Goal: Navigation & Orientation: Find specific page/section

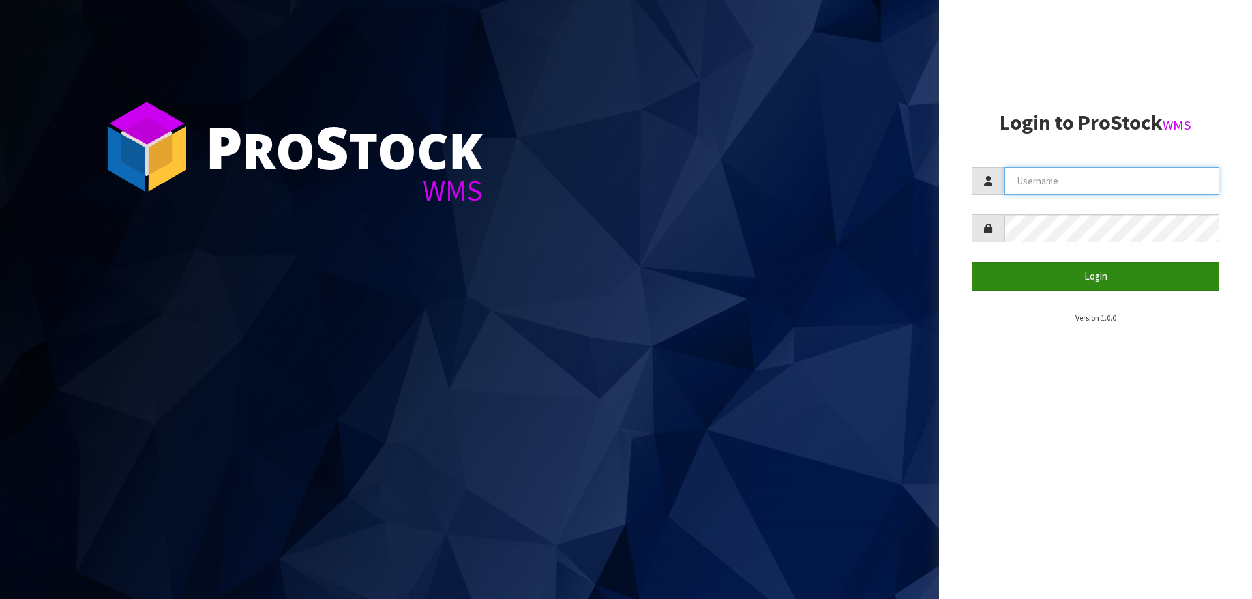
type input "POTTED"
click at [1058, 269] on button "Login" at bounding box center [1096, 276] width 248 height 28
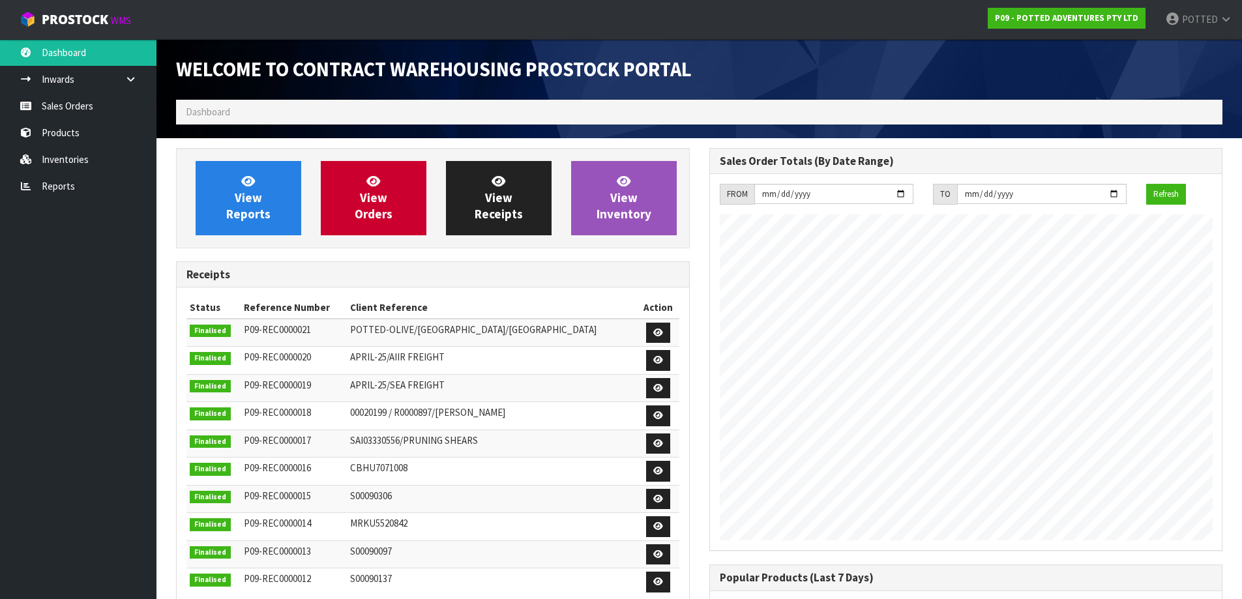
scroll to position [723, 533]
click at [87, 104] on link "Sales Orders" at bounding box center [78, 106] width 157 height 27
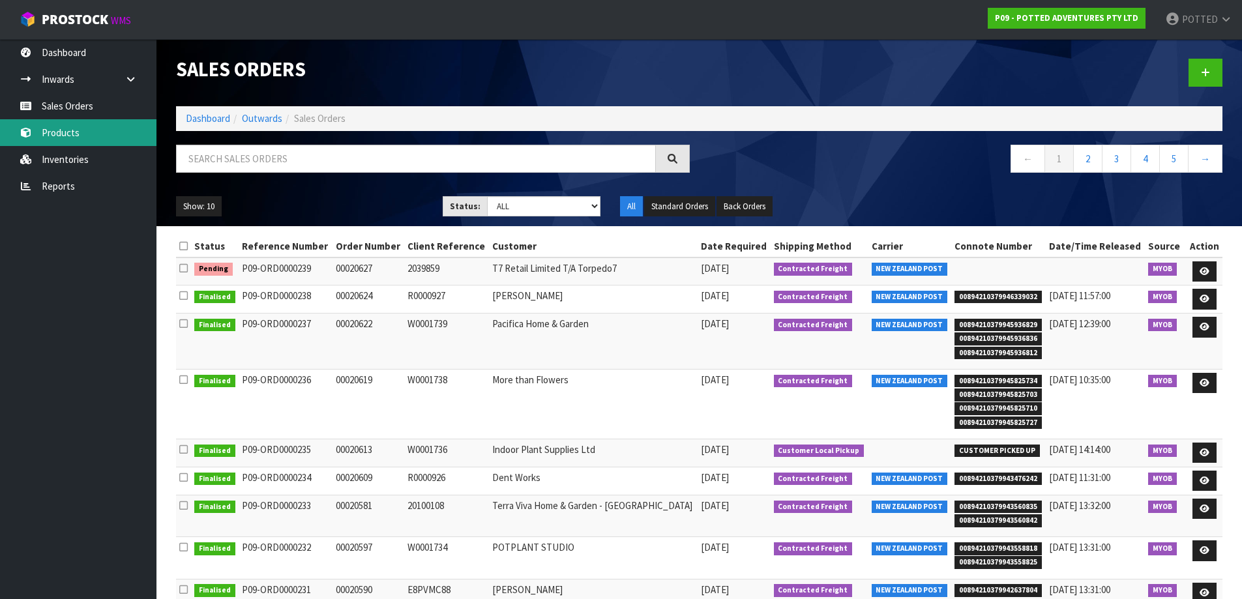
click at [67, 125] on link "Products" at bounding box center [78, 132] width 157 height 27
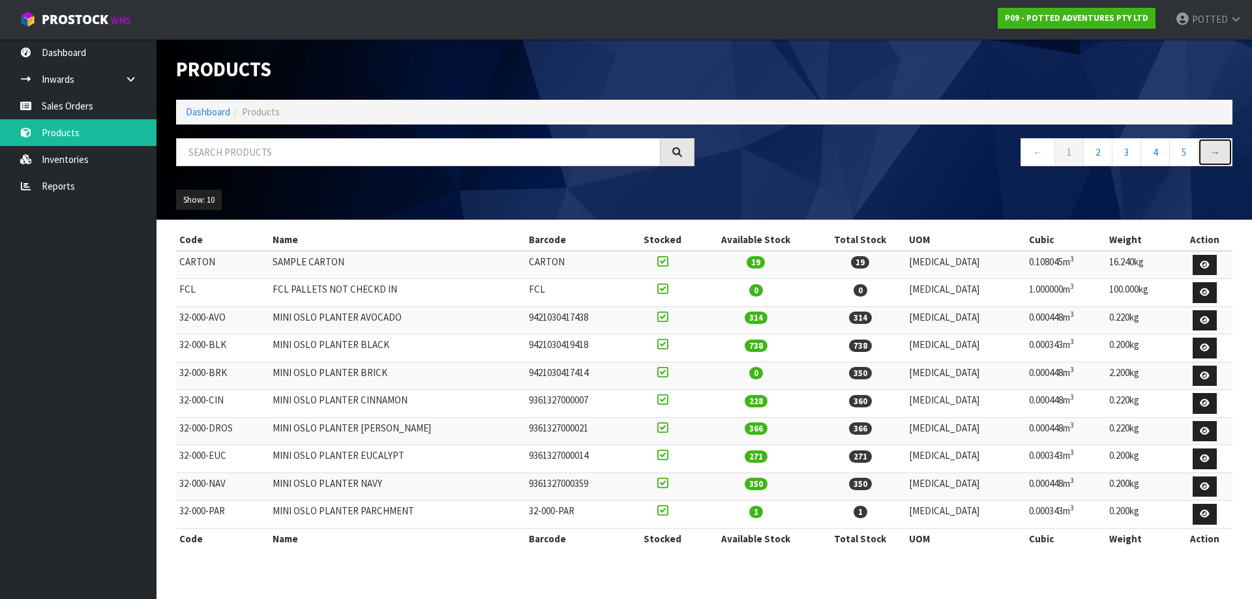
click at [1216, 151] on link "→" at bounding box center [1215, 152] width 35 height 28
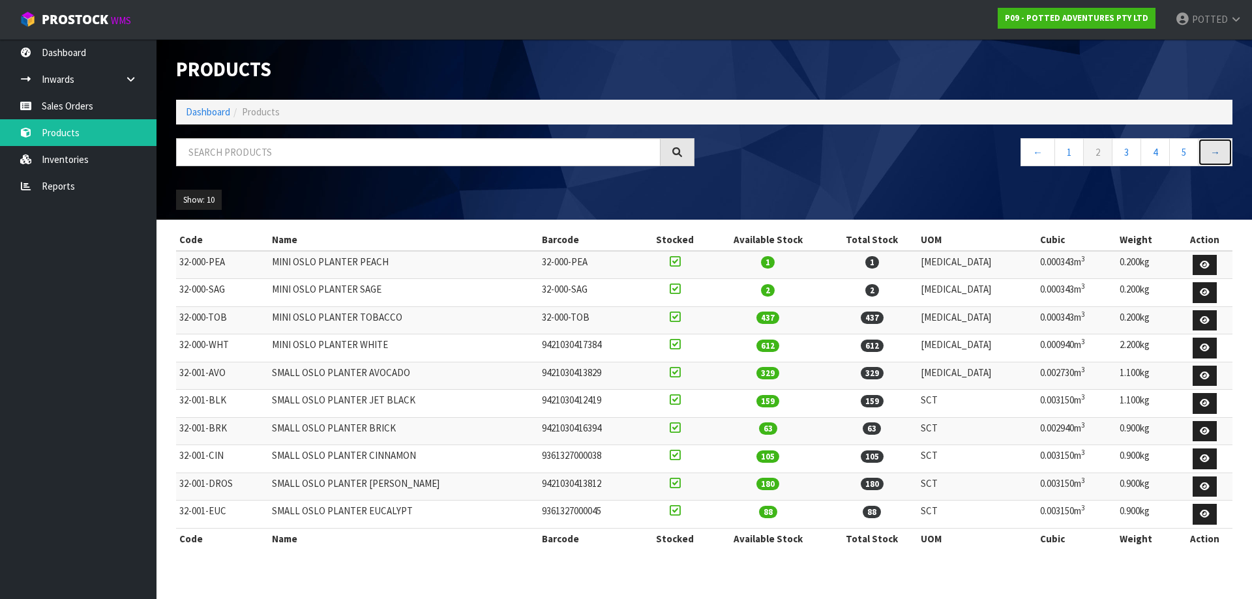
click at [1212, 151] on link "→" at bounding box center [1215, 152] width 35 height 28
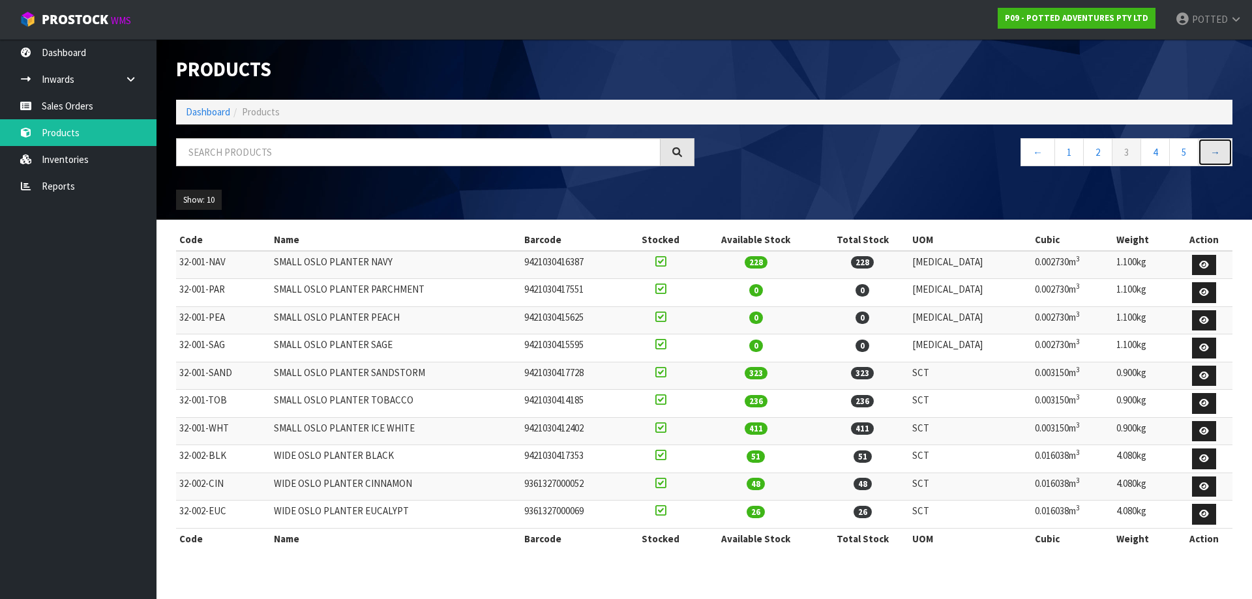
click at [1214, 155] on link "→" at bounding box center [1215, 152] width 35 height 28
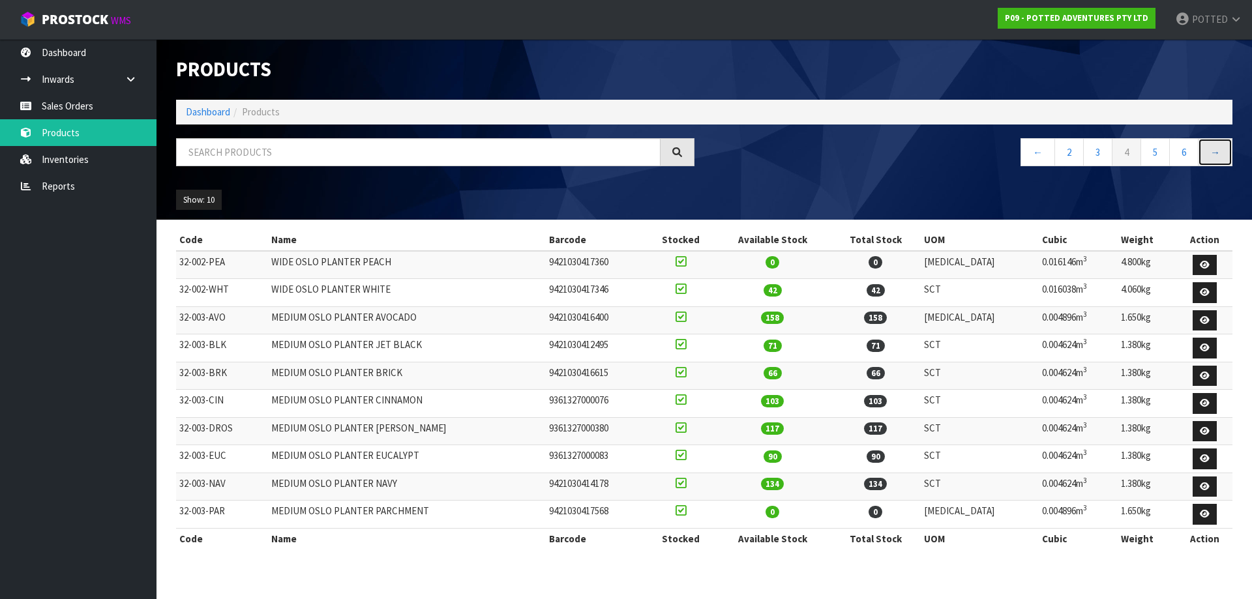
click at [1214, 155] on link "→" at bounding box center [1215, 152] width 35 height 28
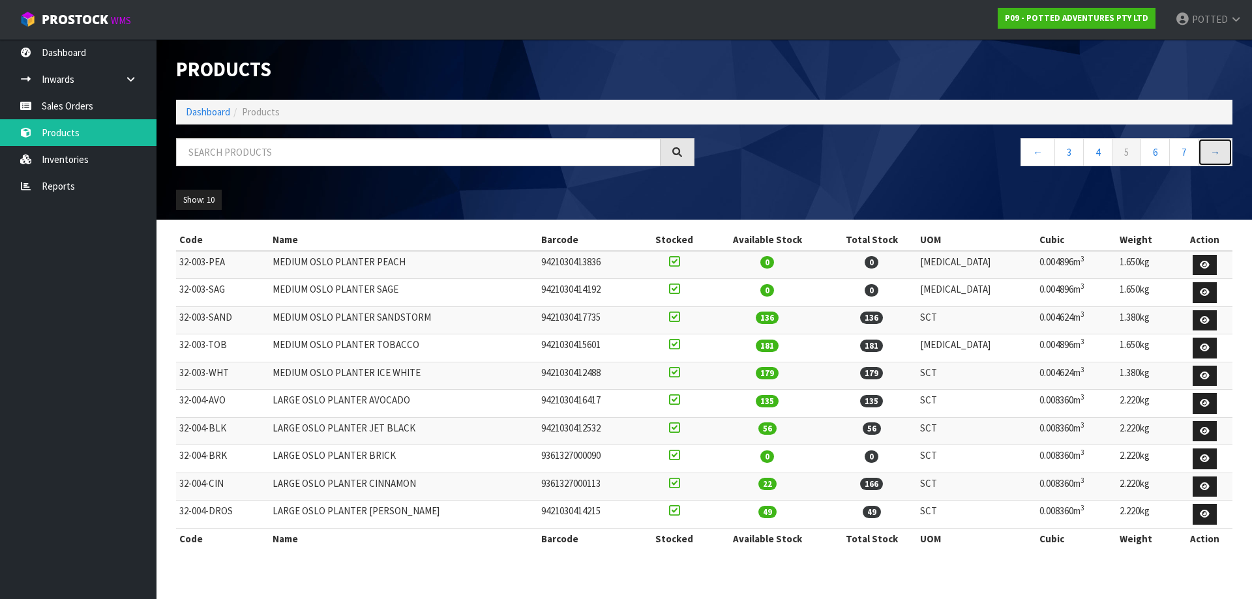
click at [1219, 148] on link "→" at bounding box center [1215, 152] width 35 height 28
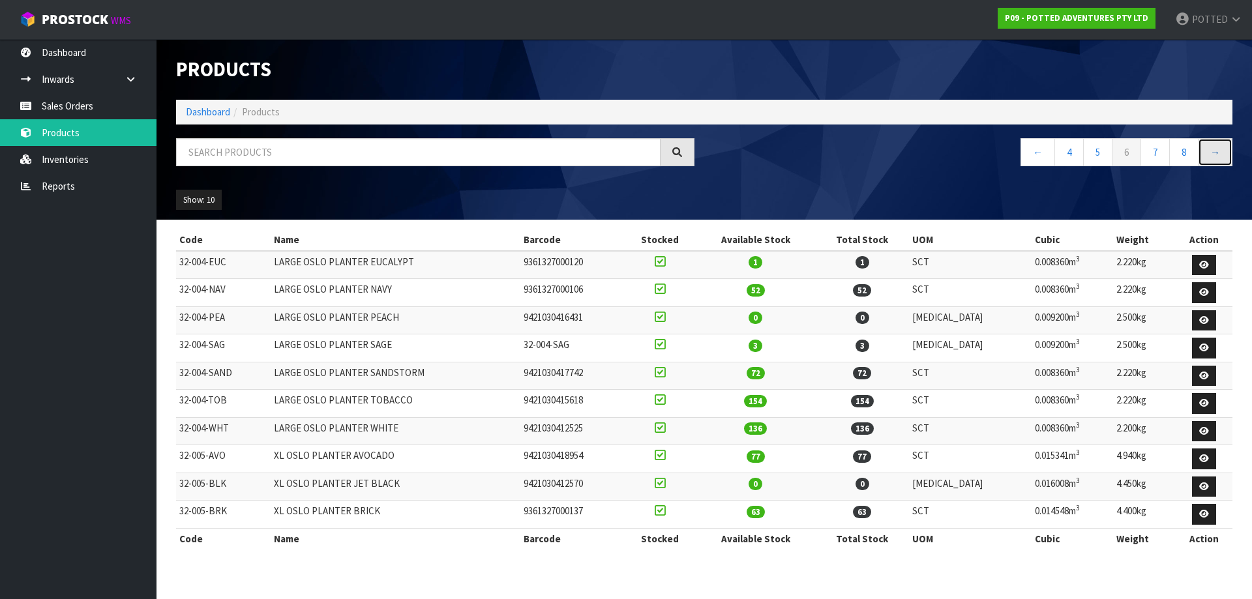
click at [1214, 153] on link "→" at bounding box center [1215, 152] width 35 height 28
click at [1212, 154] on link "→" at bounding box center [1215, 152] width 35 height 28
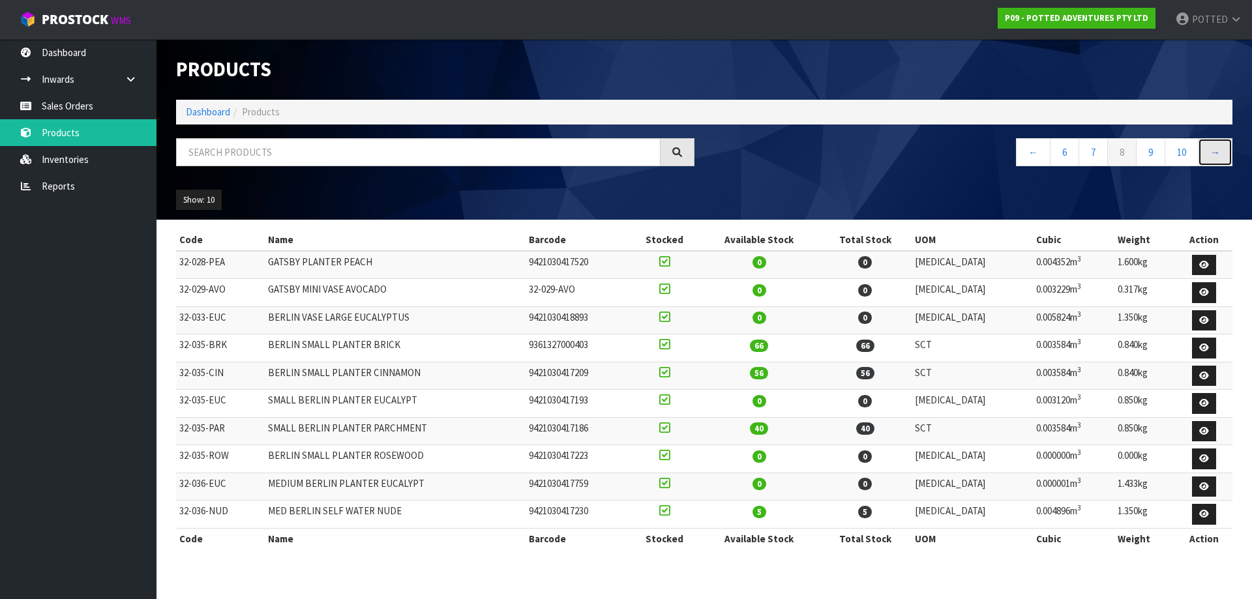
click at [1220, 151] on link "→" at bounding box center [1215, 152] width 35 height 28
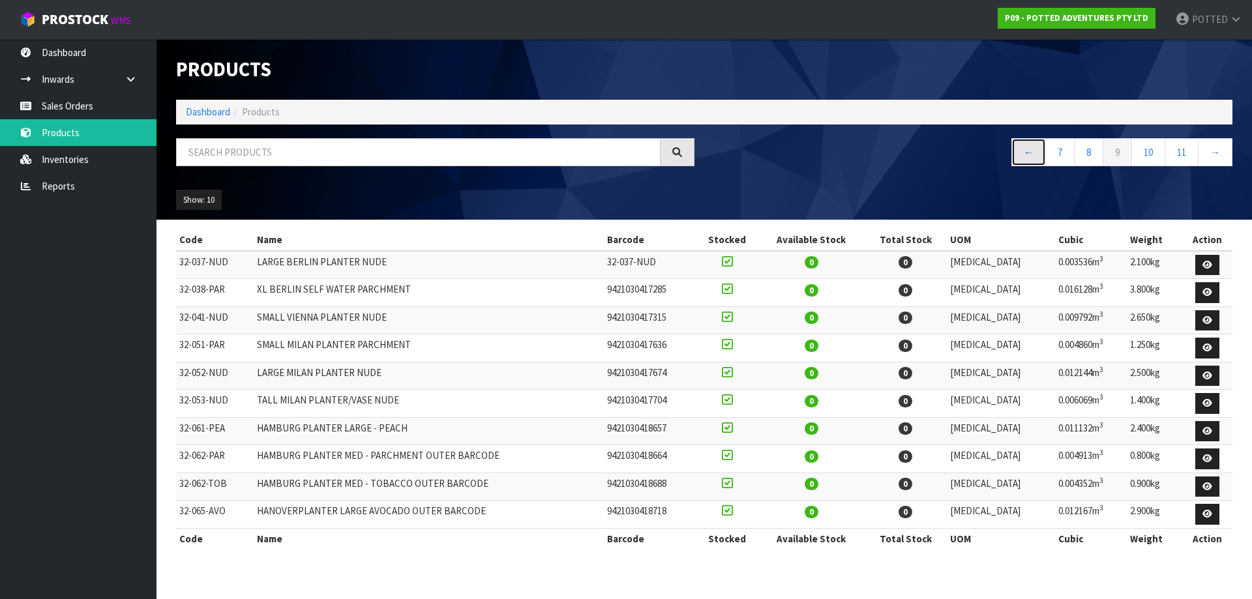
click at [1030, 151] on link "←" at bounding box center [1028, 152] width 35 height 28
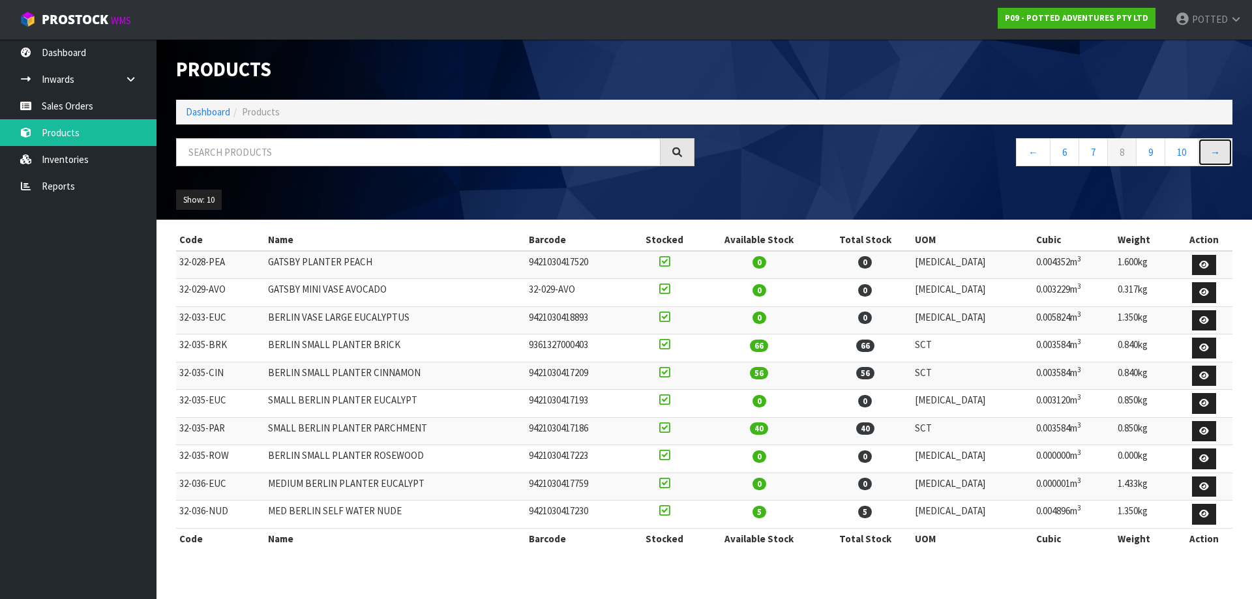
click at [1208, 149] on link "→" at bounding box center [1215, 152] width 35 height 28
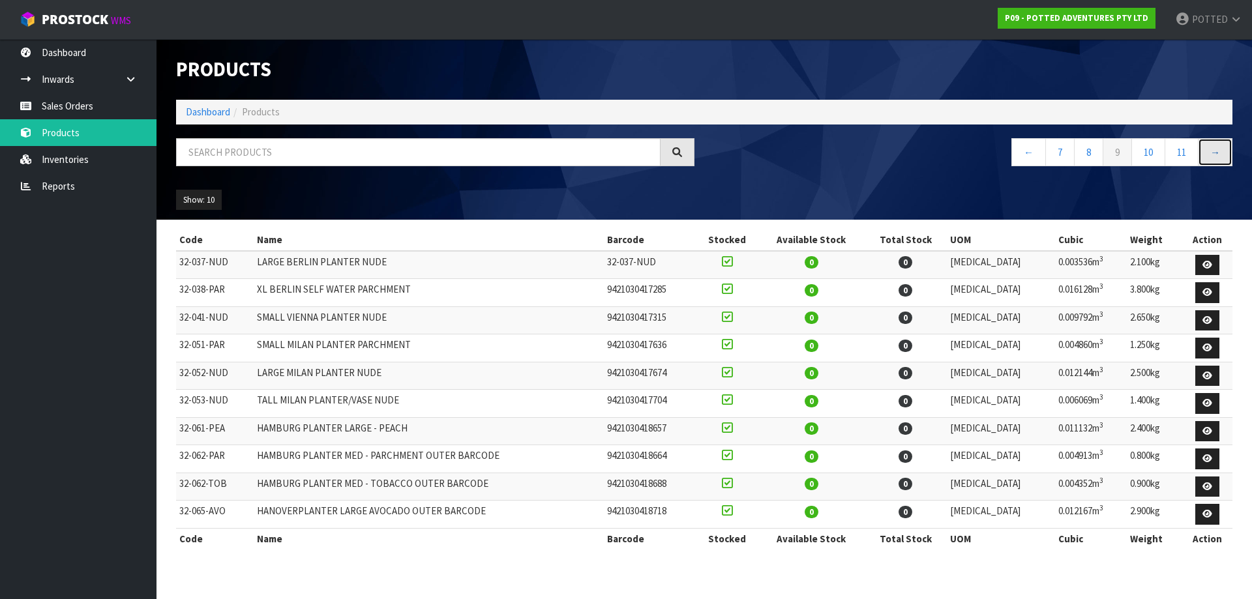
click at [1208, 149] on link "→" at bounding box center [1215, 152] width 35 height 28
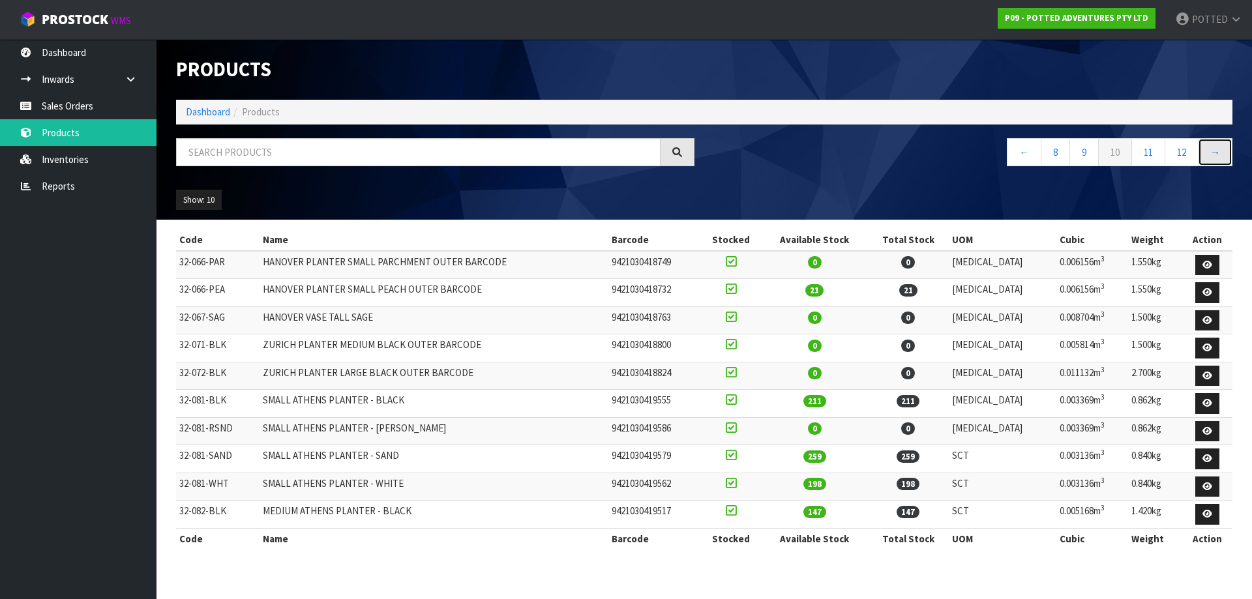
click at [1214, 153] on link "→" at bounding box center [1215, 152] width 35 height 28
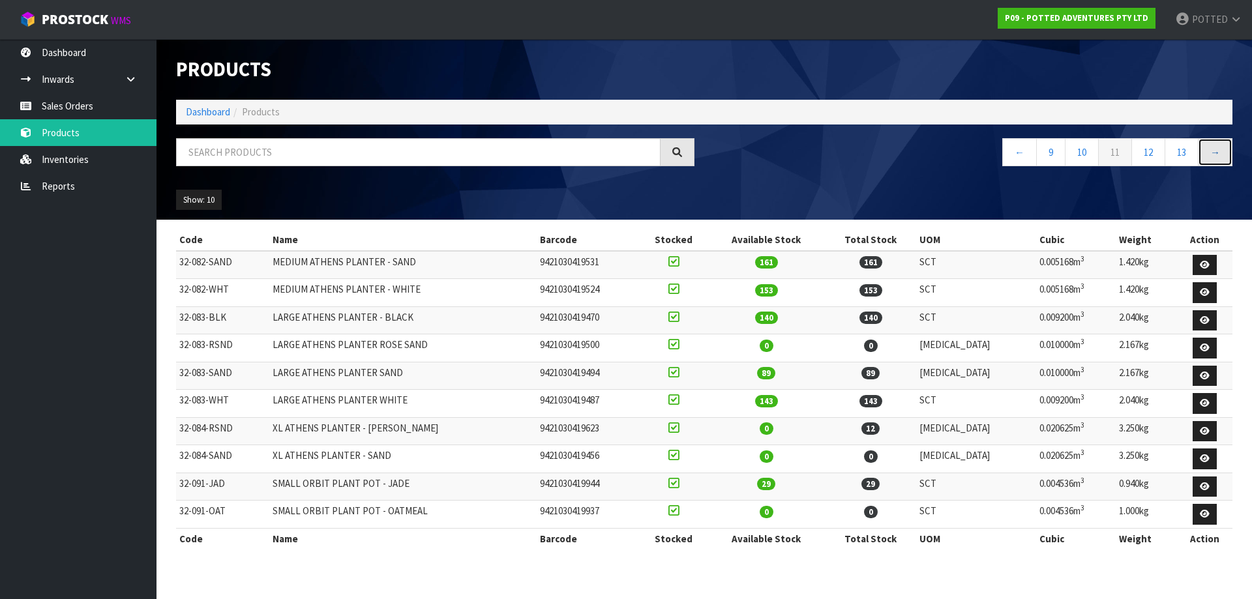
click at [1215, 150] on link "→" at bounding box center [1215, 152] width 35 height 28
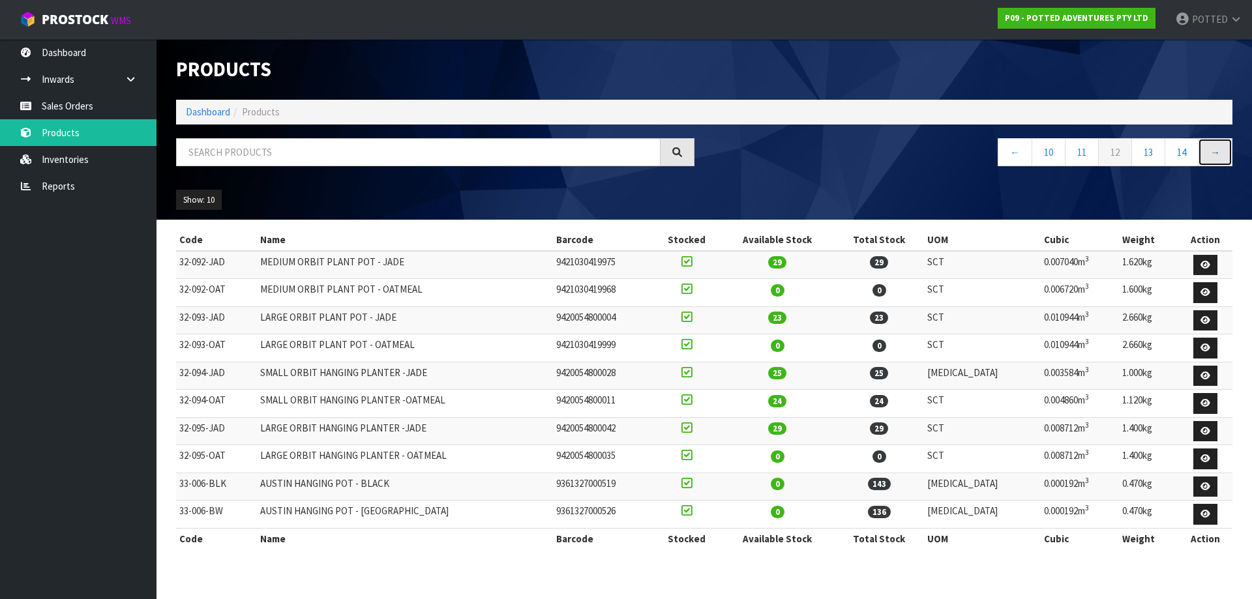
click at [1224, 152] on link "→" at bounding box center [1215, 152] width 35 height 28
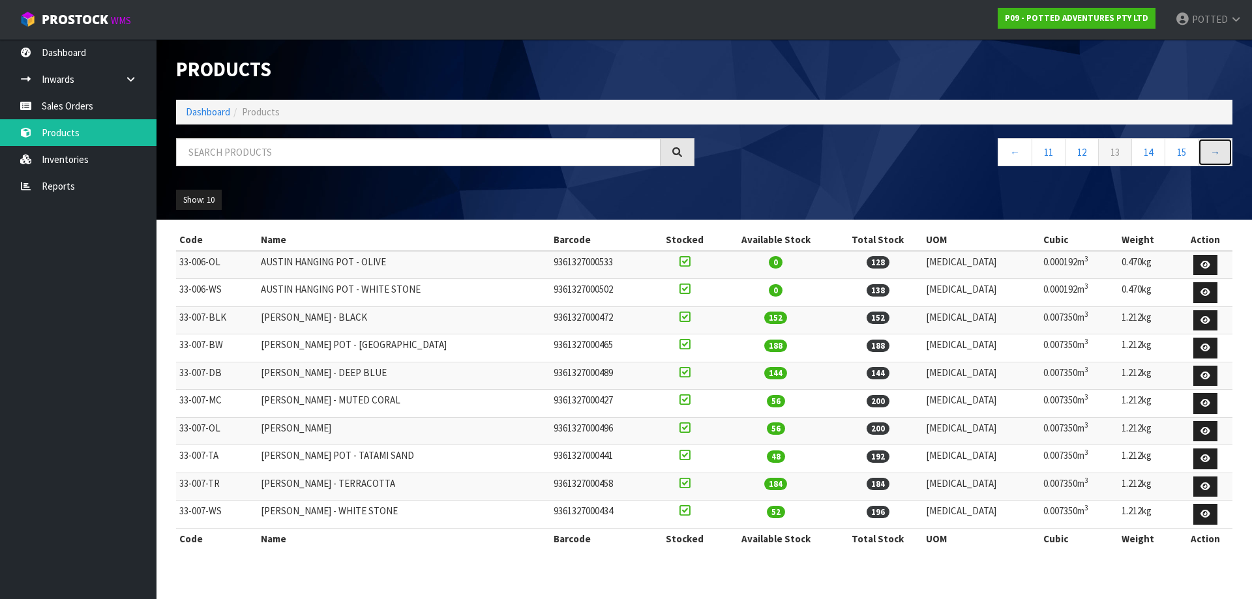
click at [1210, 151] on link "→" at bounding box center [1215, 152] width 35 height 28
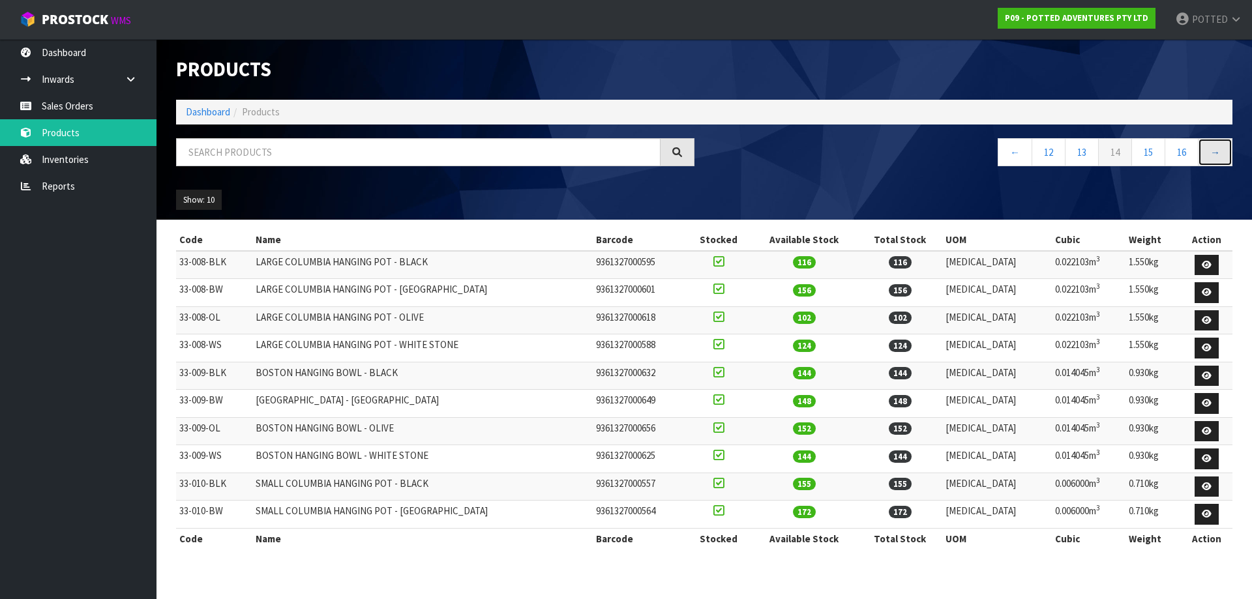
click at [1211, 147] on link "→" at bounding box center [1215, 152] width 35 height 28
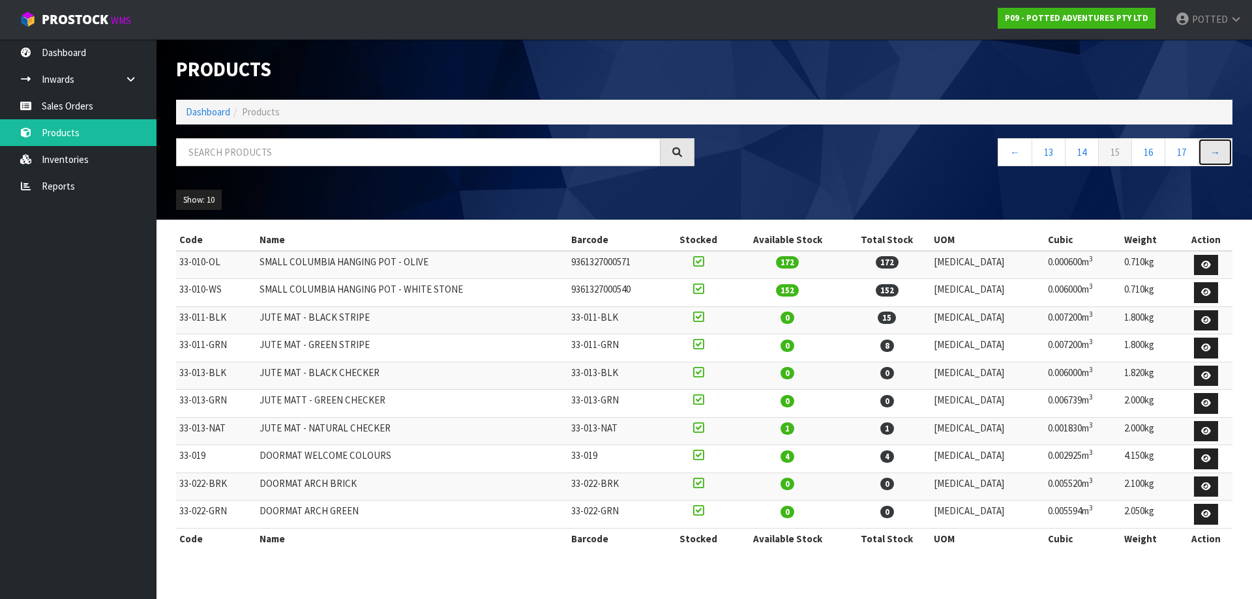
click at [1211, 148] on link "→" at bounding box center [1215, 152] width 35 height 28
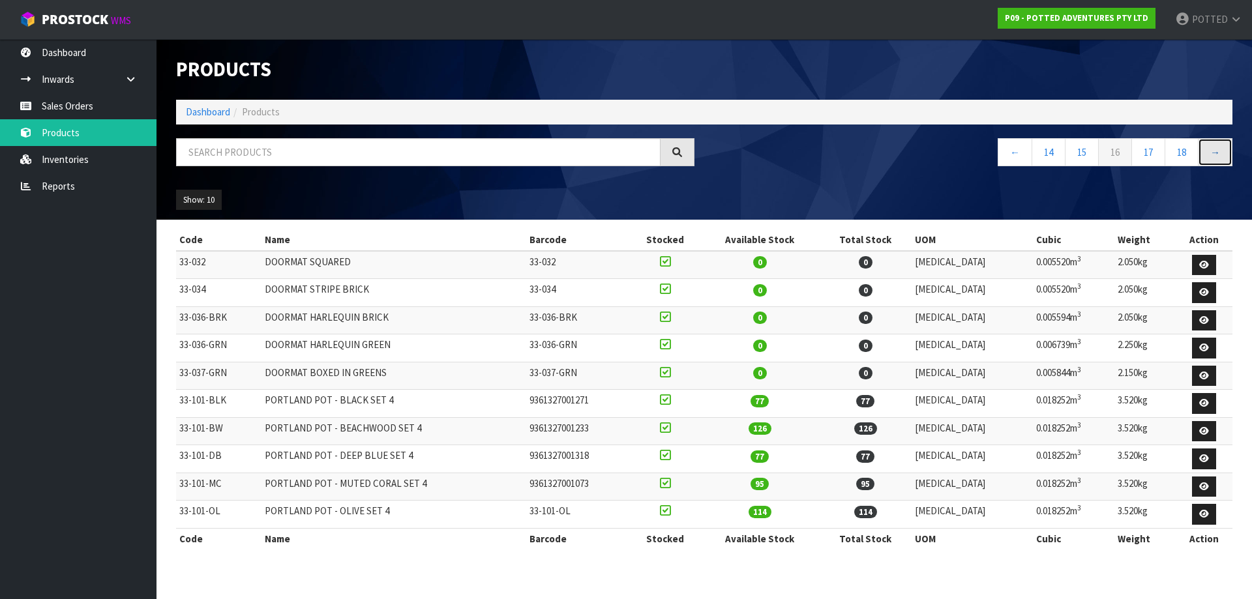
click at [1222, 151] on link "→" at bounding box center [1215, 152] width 35 height 28
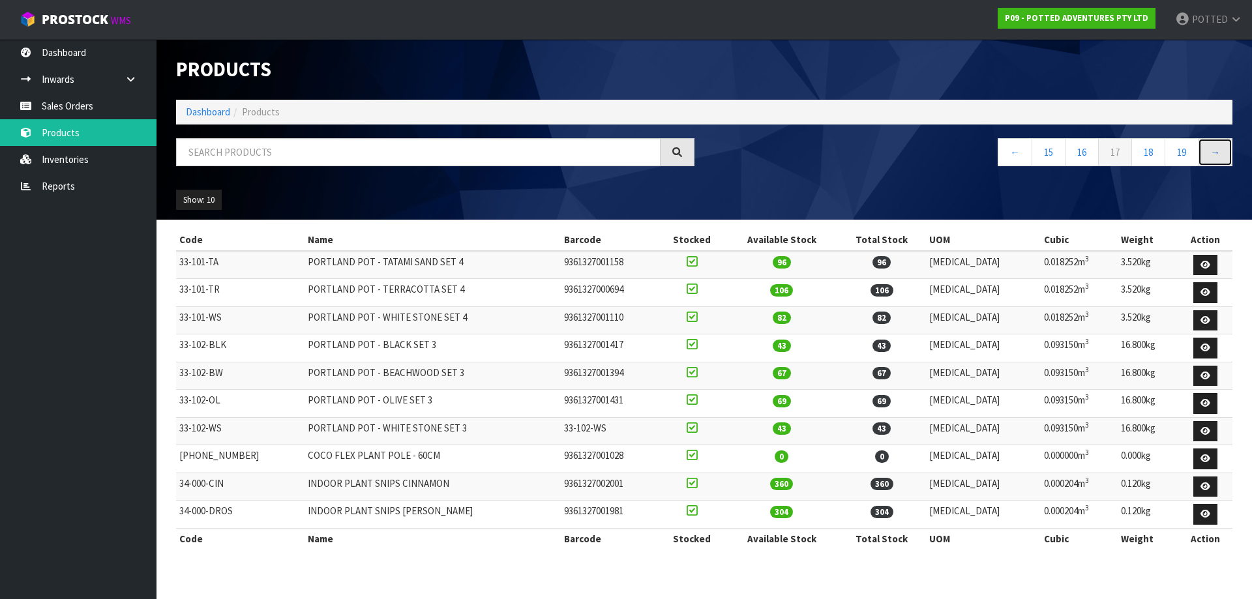
click at [1212, 149] on link "→" at bounding box center [1215, 152] width 35 height 28
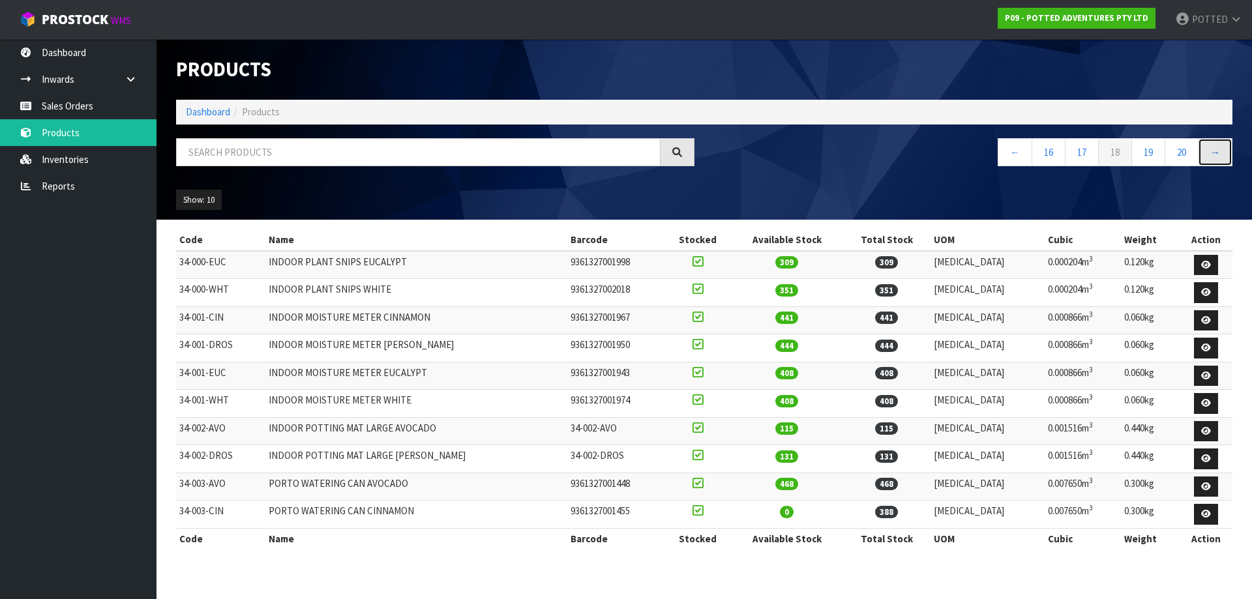
click at [1217, 158] on link "→" at bounding box center [1215, 152] width 35 height 28
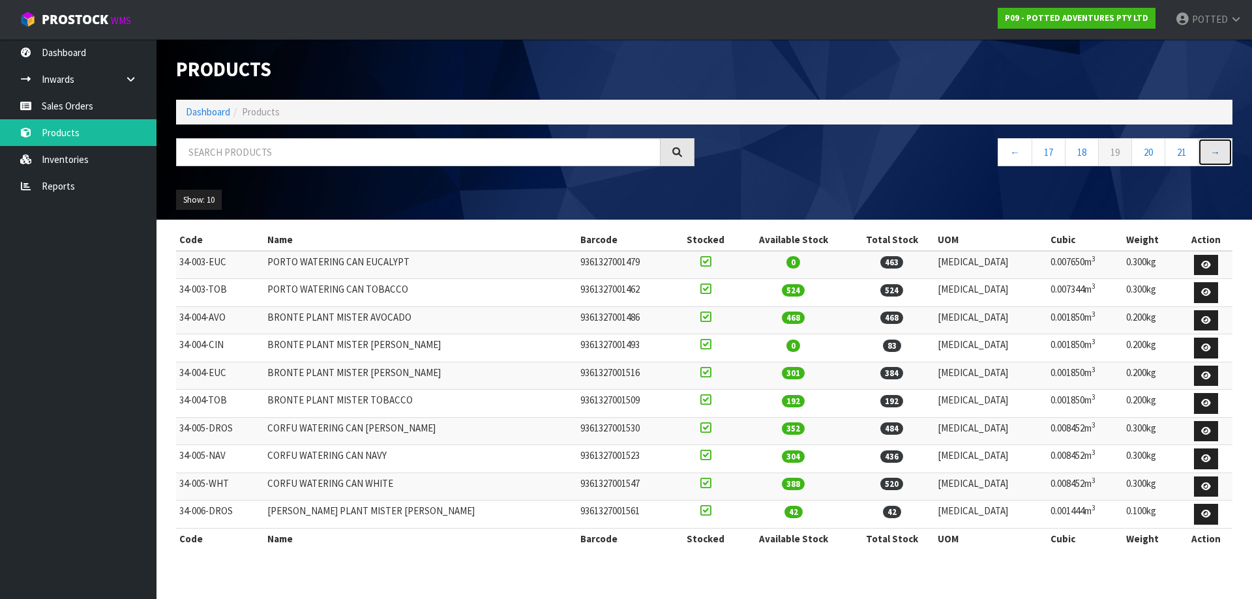
click at [1215, 146] on link "→" at bounding box center [1215, 152] width 35 height 28
click at [1223, 151] on link "→" at bounding box center [1215, 152] width 35 height 28
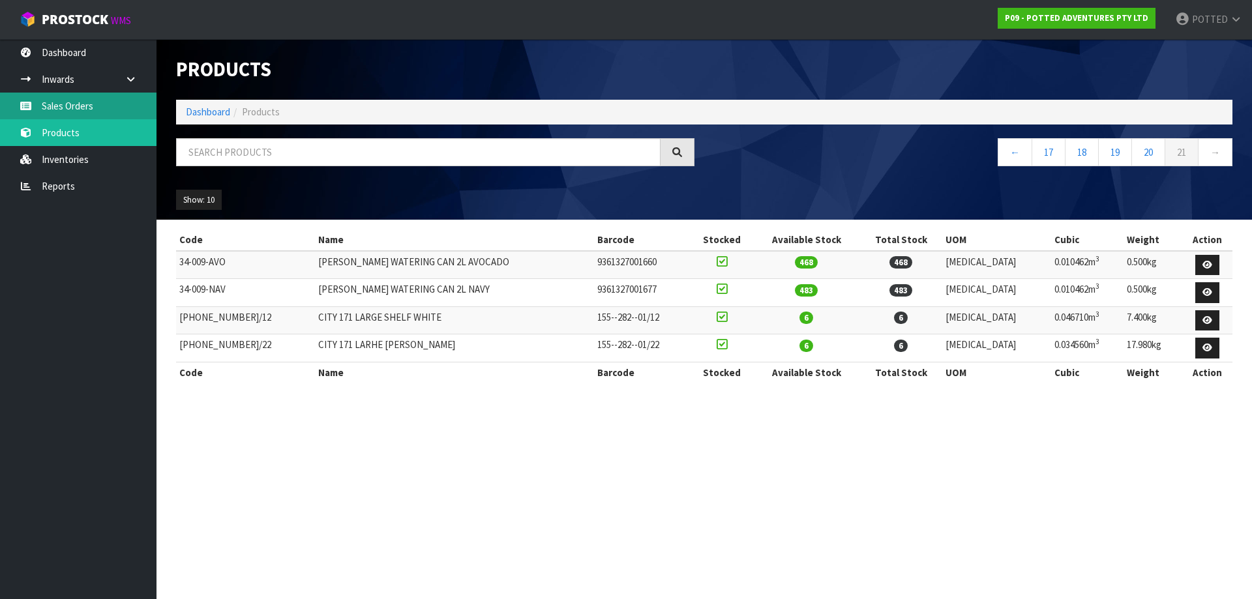
click at [82, 110] on link "Sales Orders" at bounding box center [78, 106] width 157 height 27
